Goal: Navigation & Orientation: Find specific page/section

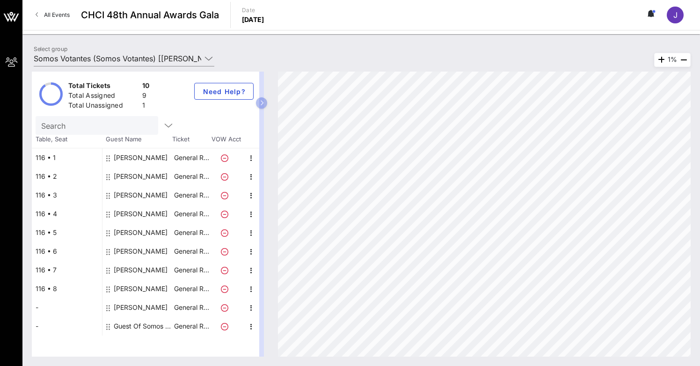
click at [129, 174] on div "[PERSON_NAME]" at bounding box center [141, 176] width 54 height 19
